Goal: Find specific page/section: Find specific page/section

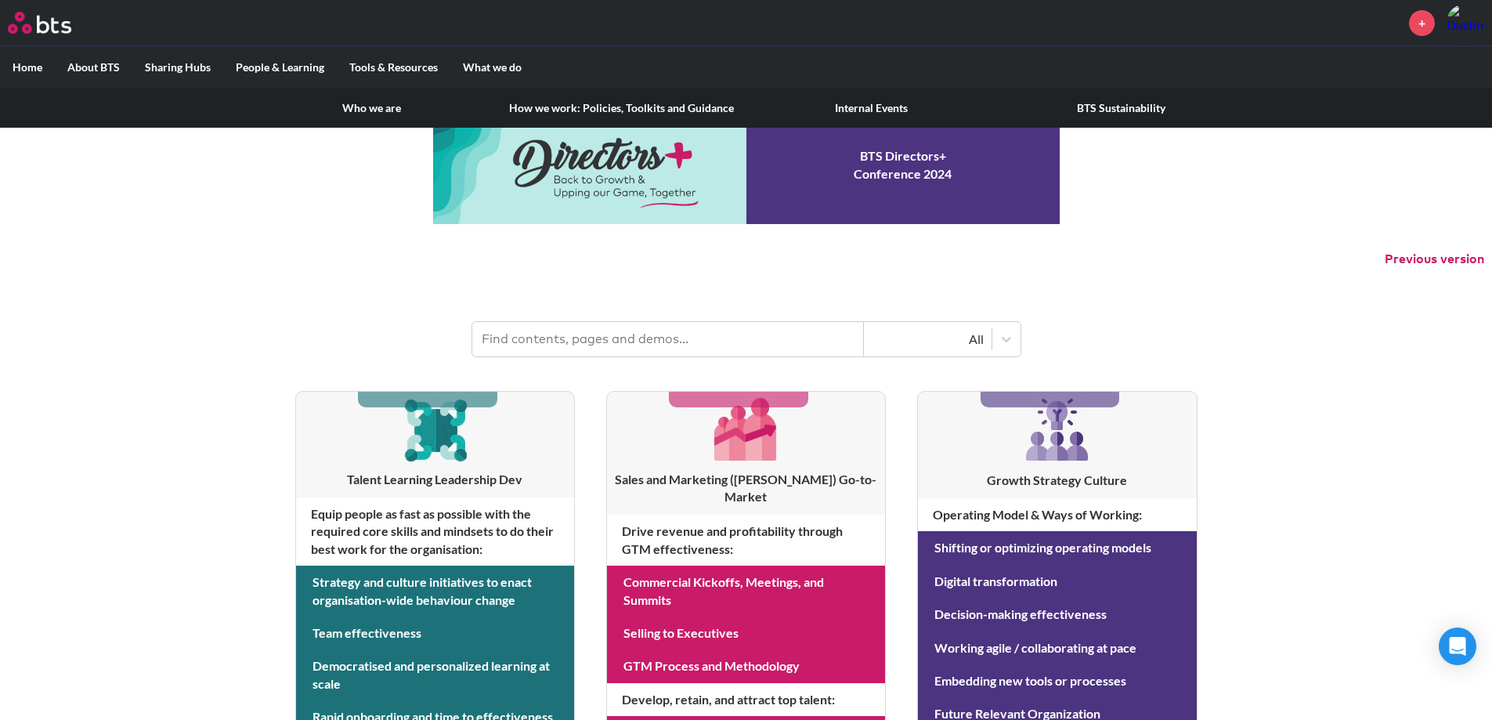
click at [374, 101] on link "Who we are" at bounding box center [372, 108] width 250 height 41
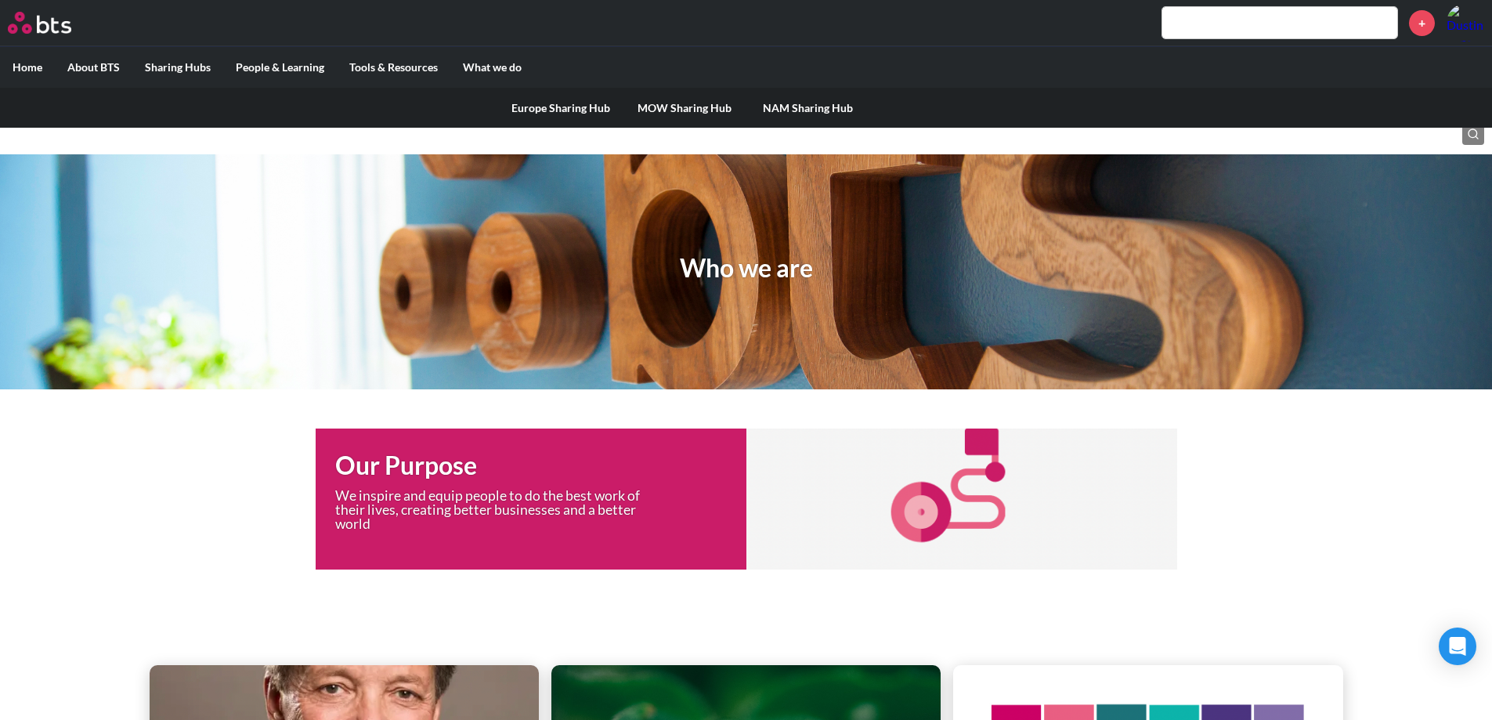
click at [795, 107] on link "NAM Sharing Hub" at bounding box center [809, 108] width 124 height 41
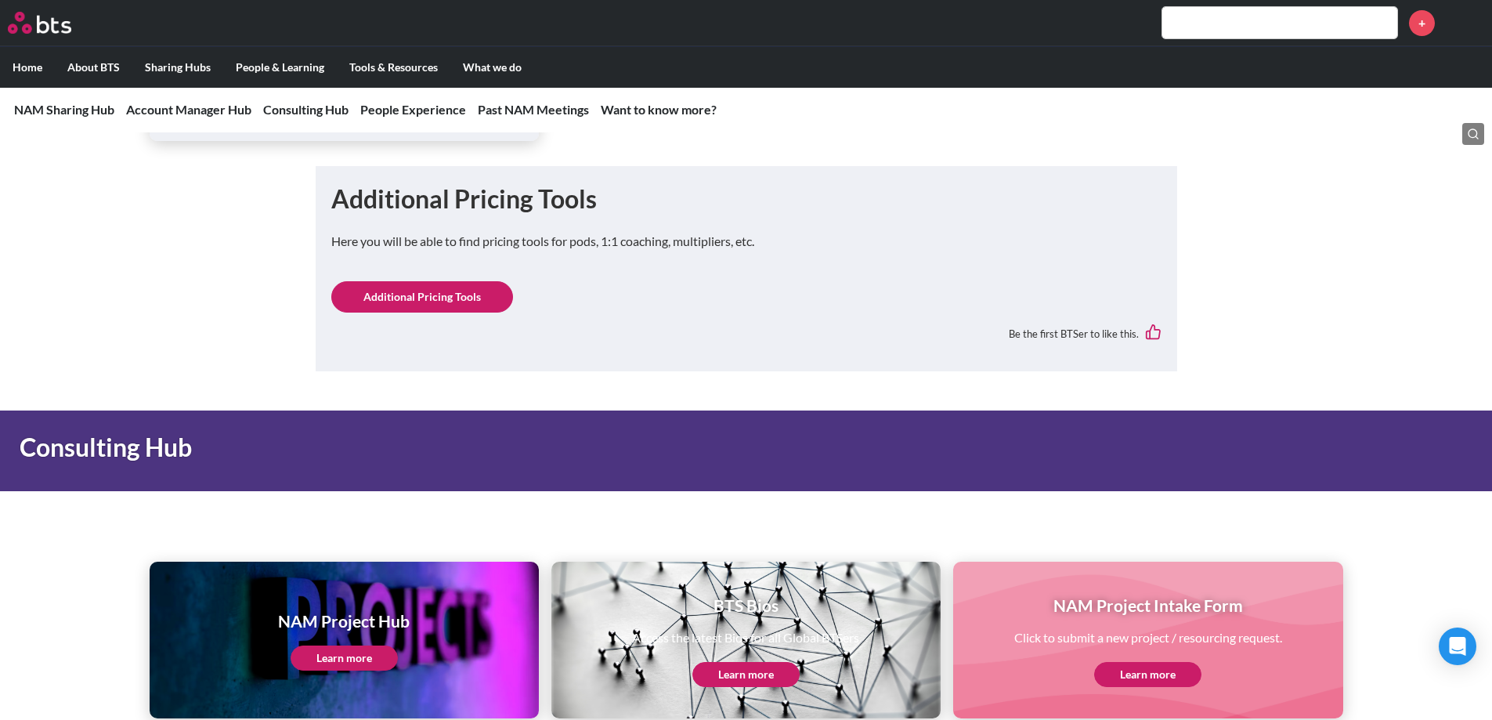
scroll to position [1410, 0]
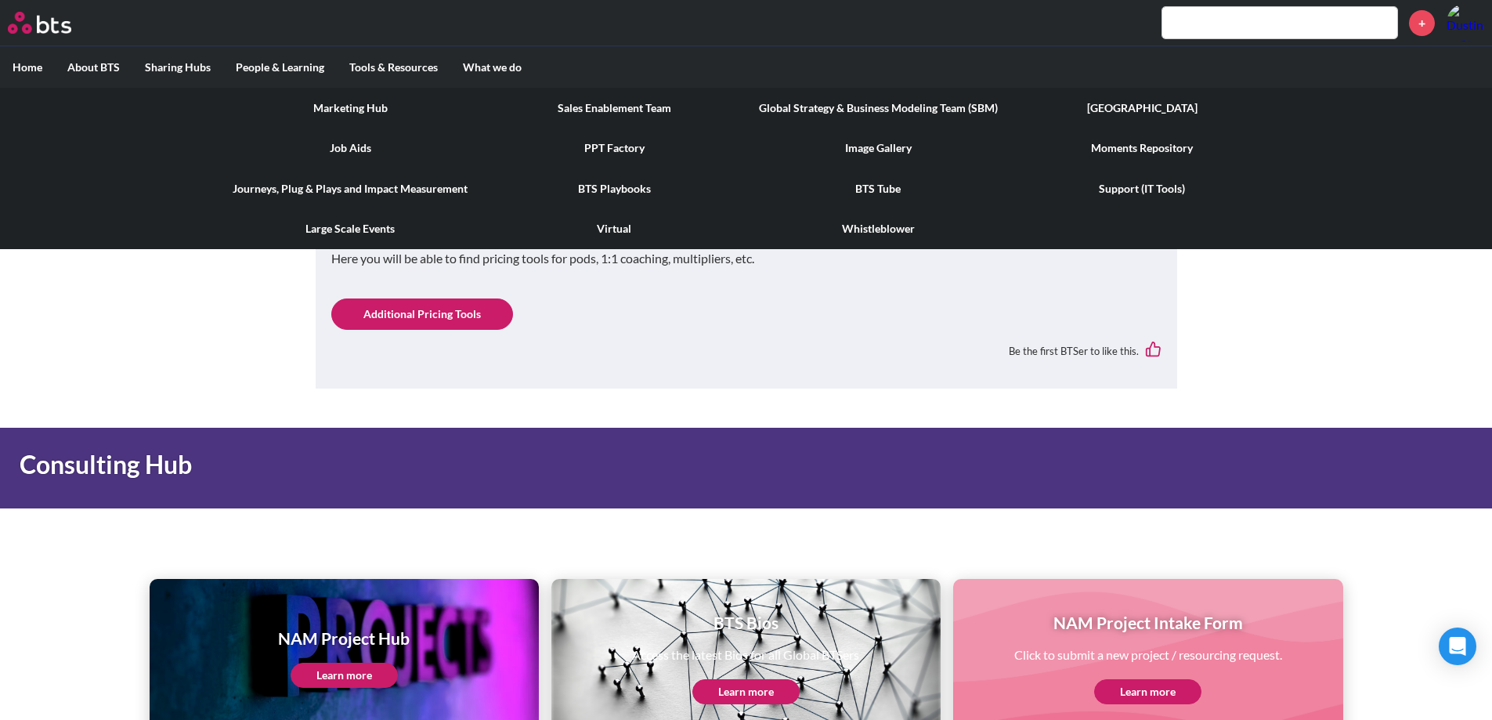
click at [866, 144] on link "Image Gallery" at bounding box center [879, 148] width 264 height 41
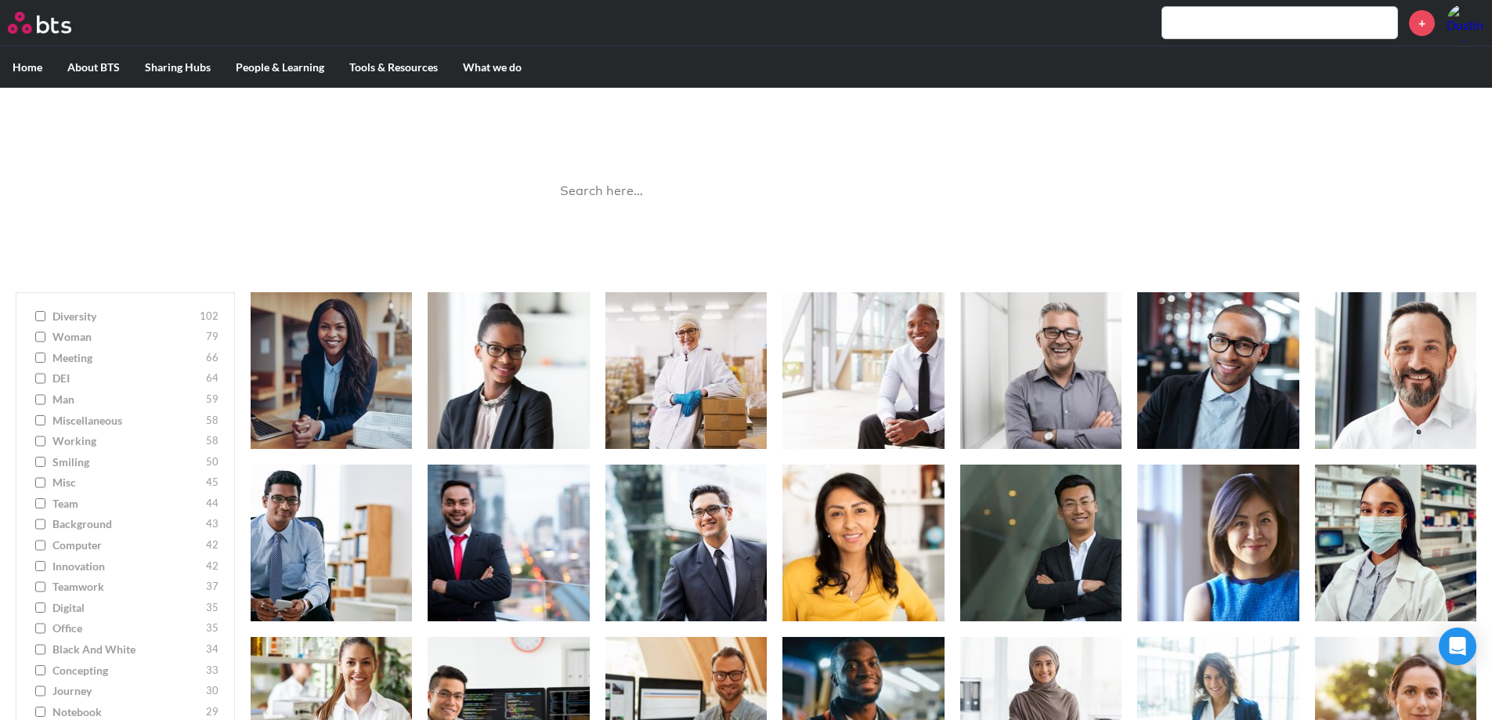
click at [805, 196] on input "search" at bounding box center [747, 192] width 392 height 42
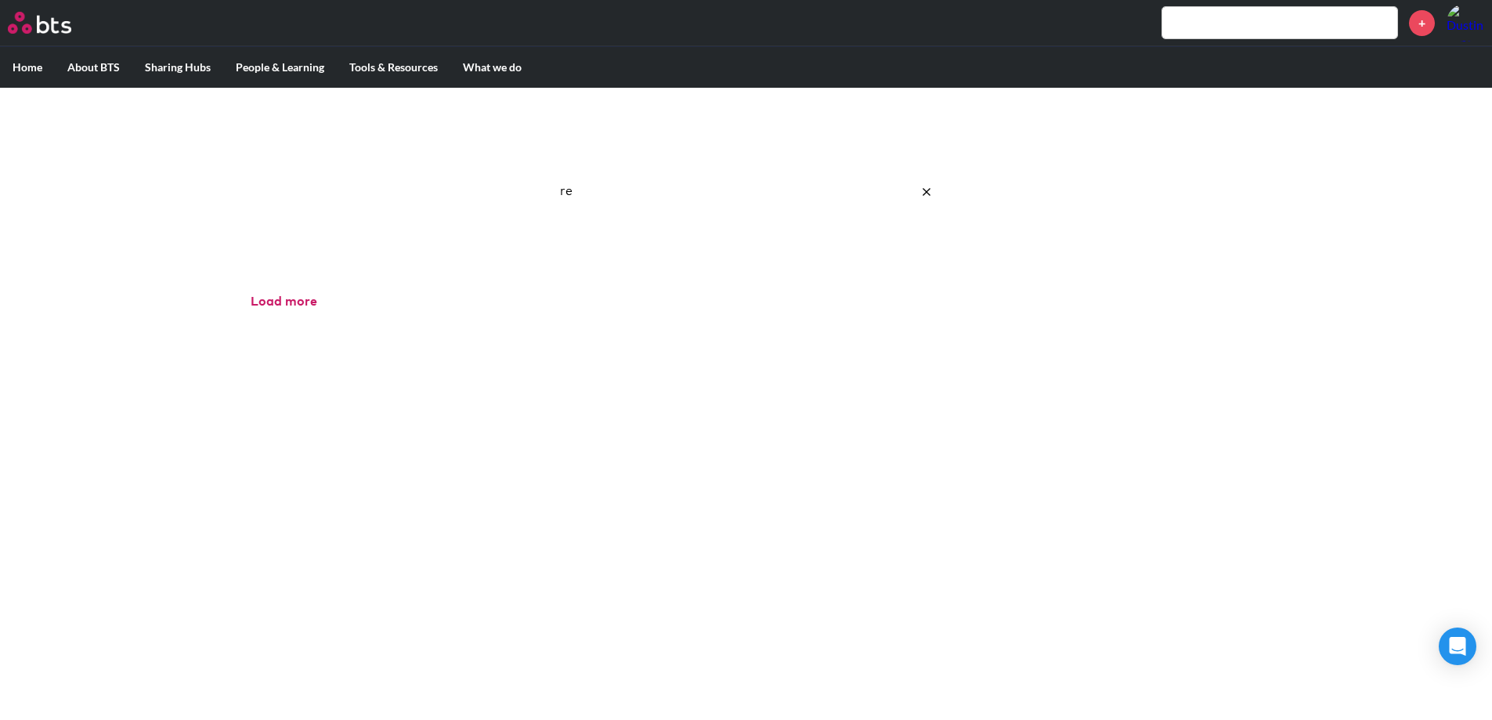
type input "r"
